Goal: Task Accomplishment & Management: Use online tool/utility

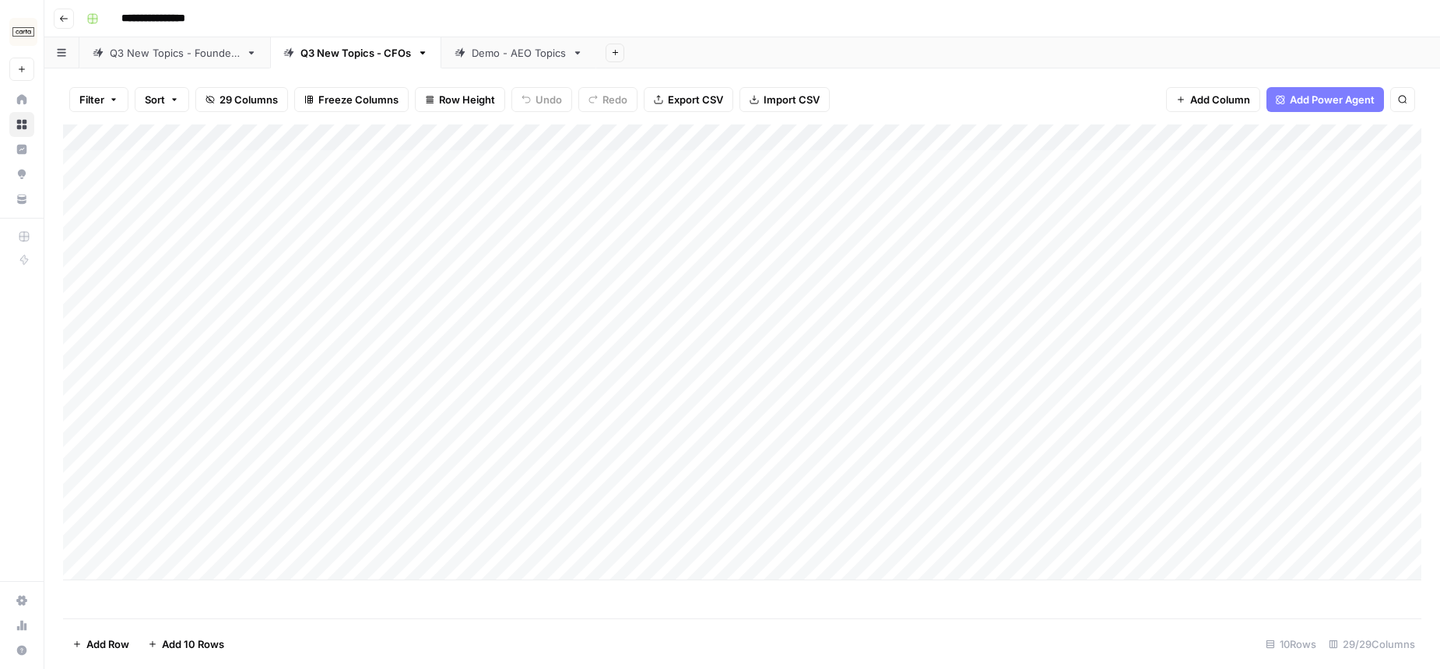
click at [170, 55] on div "Q3 New Topics - Founders" at bounding box center [175, 53] width 130 height 16
click at [830, 406] on div "Add Column" at bounding box center [742, 292] width 1358 height 335
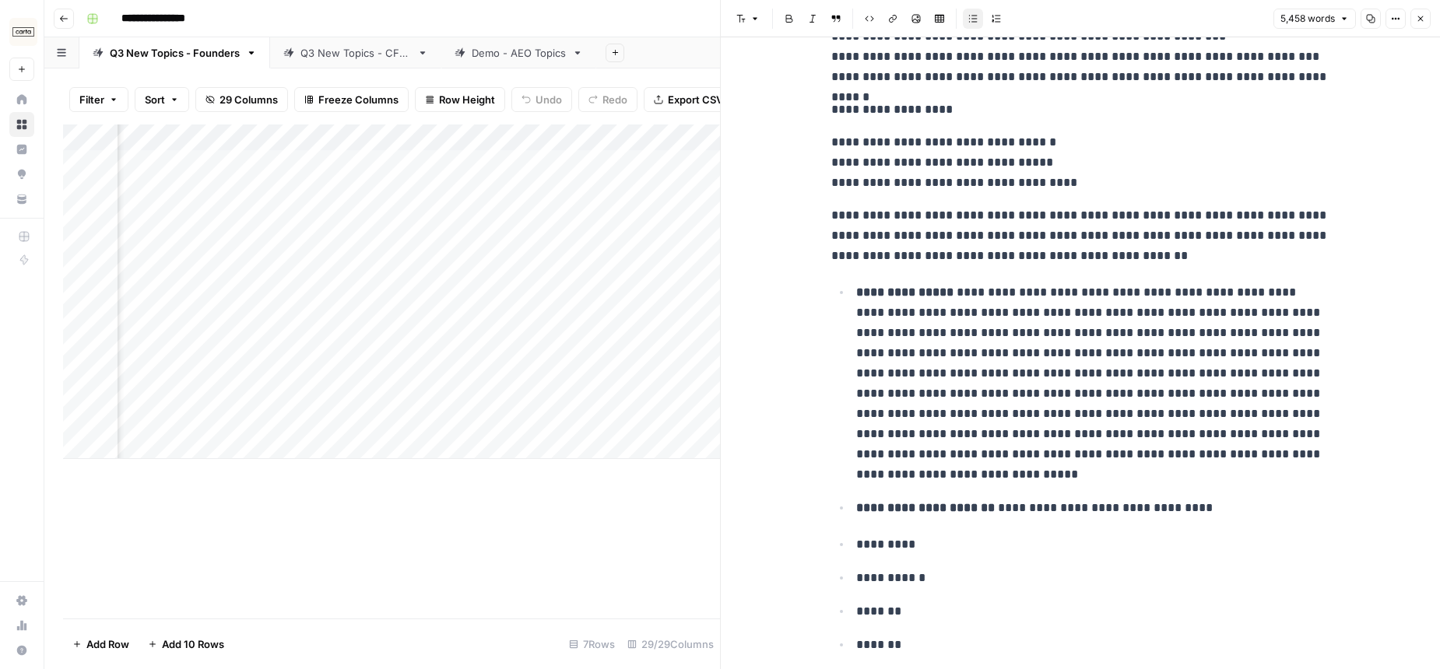
scroll to position [687, 0]
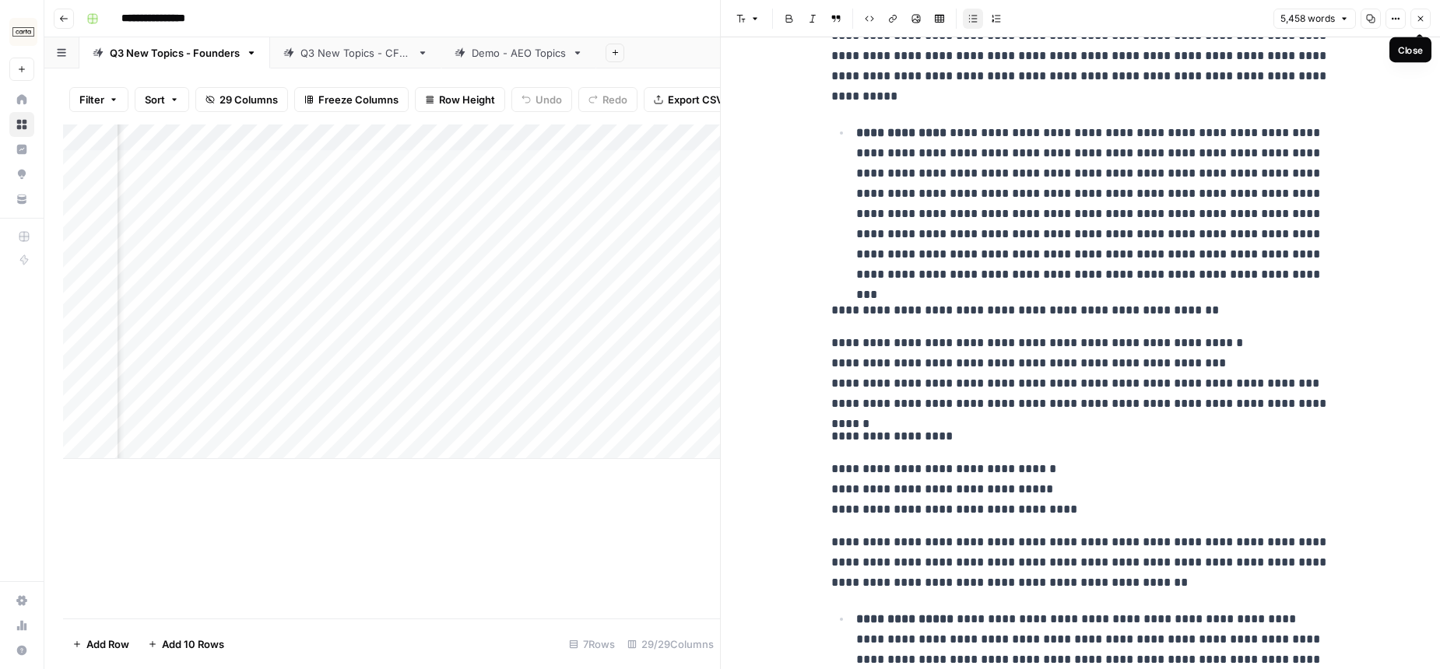
drag, startPoint x: 1418, startPoint y: 21, endPoint x: 1271, endPoint y: 144, distance: 191.8
click at [1418, 21] on icon "button" at bounding box center [1420, 18] width 9 height 9
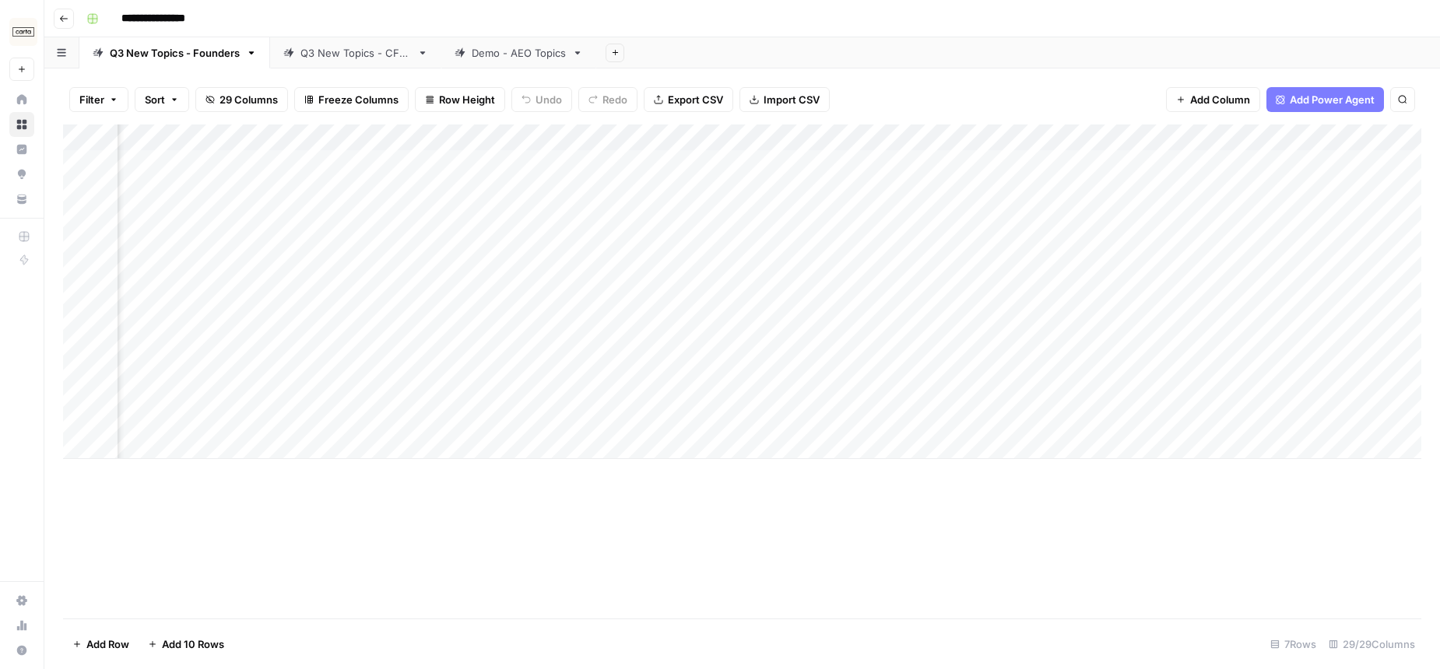
scroll to position [0, 796]
click at [417, 406] on div "Add Column" at bounding box center [742, 292] width 1358 height 335
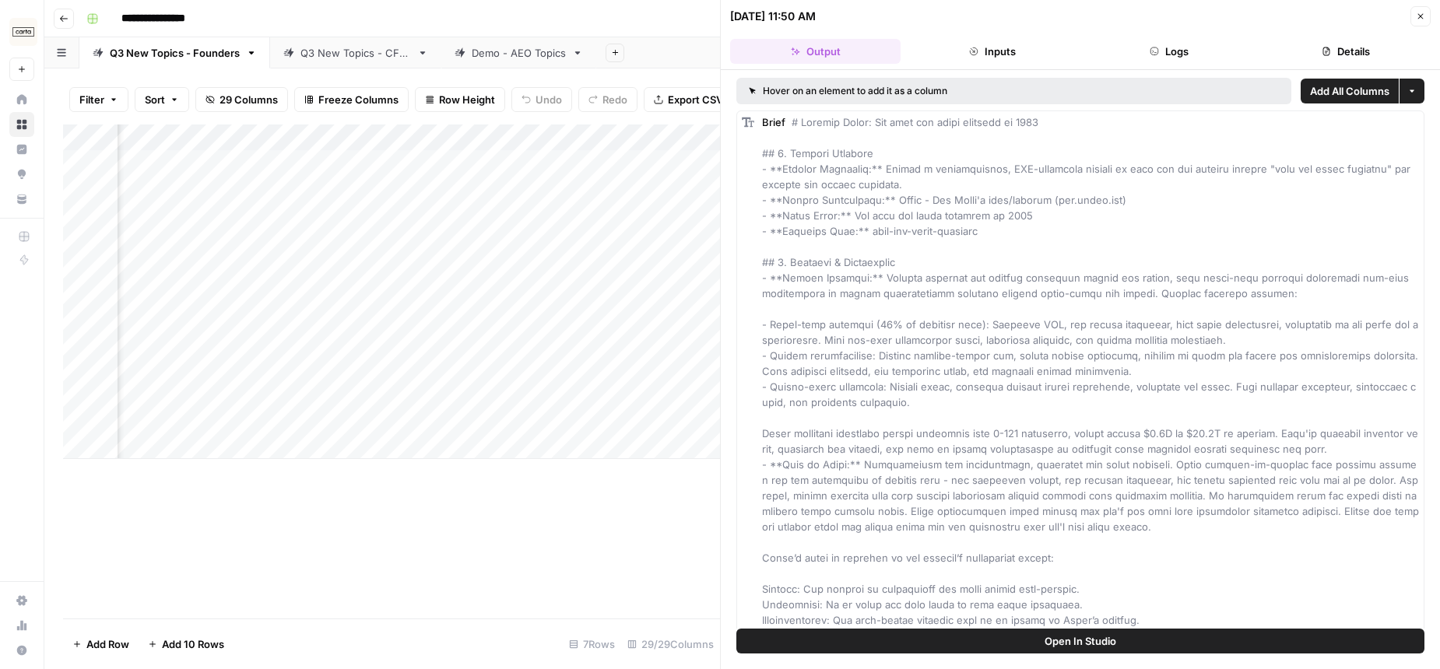
click at [1418, 18] on icon "button" at bounding box center [1420, 16] width 9 height 9
